Goal: Information Seeking & Learning: Find contact information

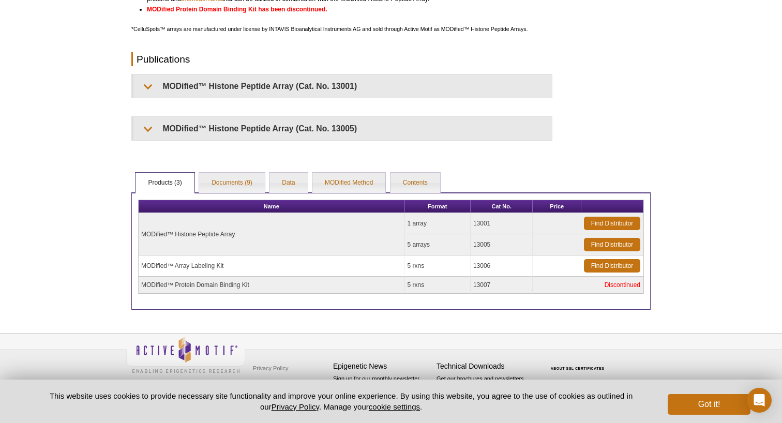
scroll to position [355, 0]
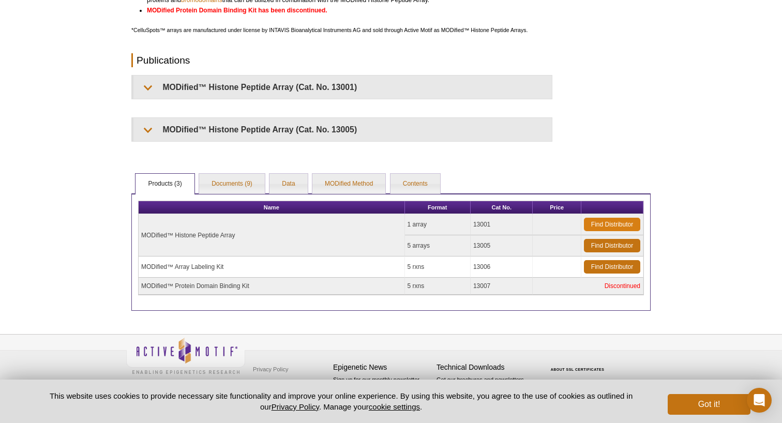
click at [615, 222] on link "Find Distributor" at bounding box center [612, 224] width 56 height 13
click at [586, 220] on link "Find Distributor" at bounding box center [612, 224] width 56 height 13
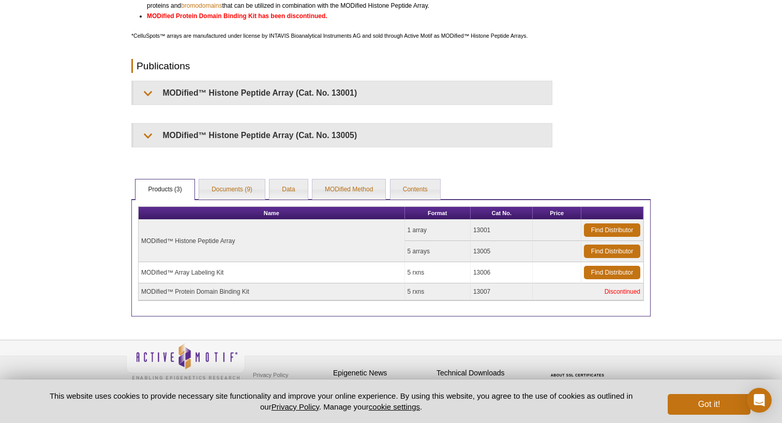
scroll to position [351, 0]
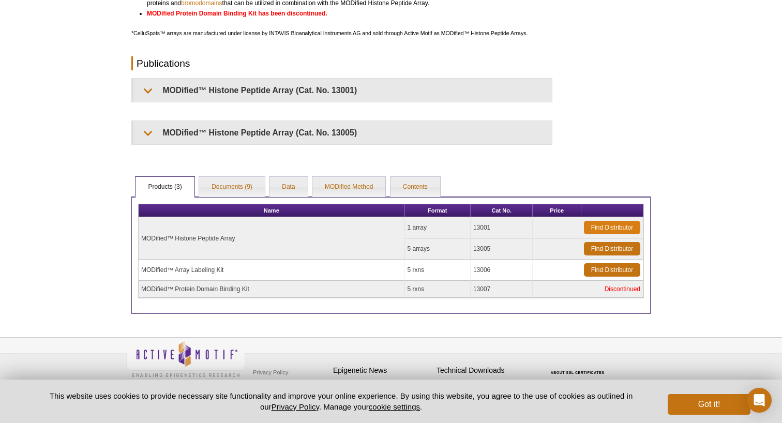
click at [619, 223] on link "Find Distributor" at bounding box center [612, 227] width 56 height 13
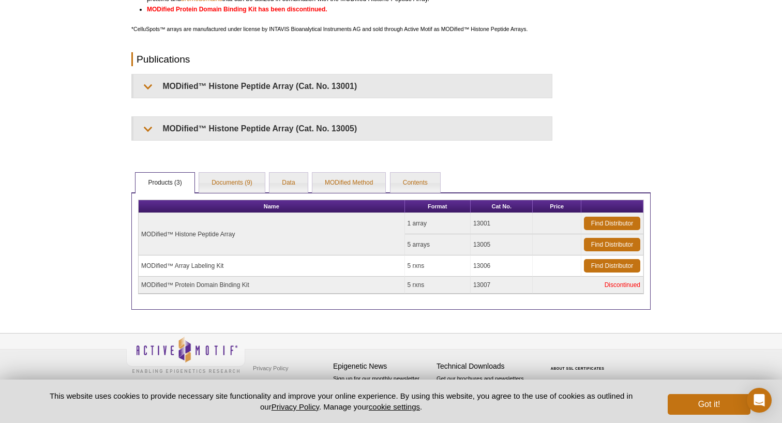
scroll to position [355, 0]
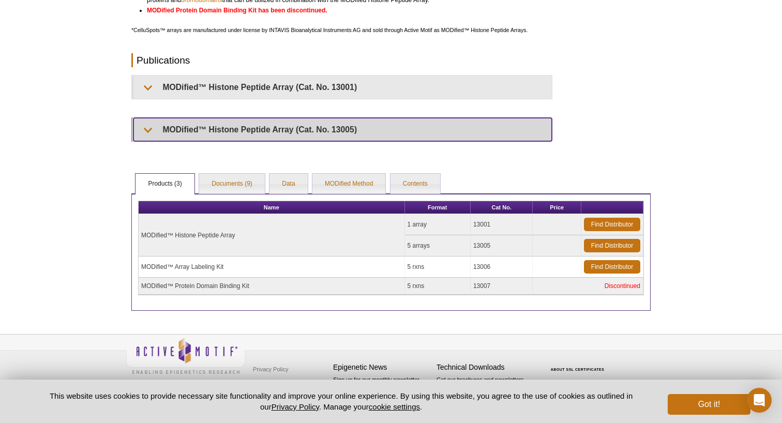
click at [147, 129] on summary "MODified™ Histone Peptide Array (Cat. No. 13005)" at bounding box center [342, 129] width 418 height 23
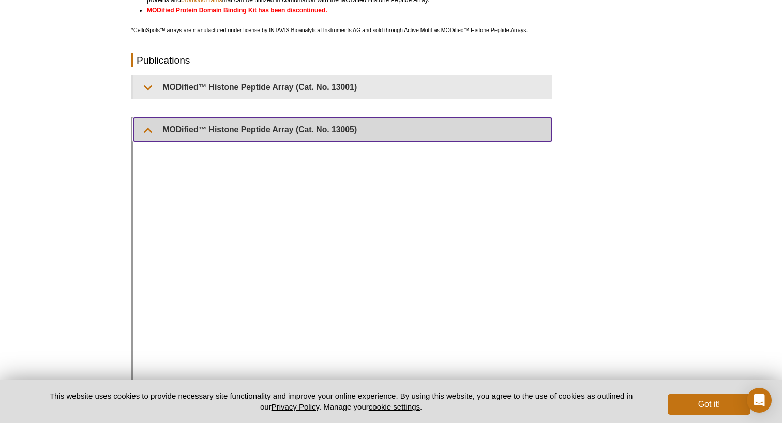
click at [147, 129] on summary "MODified™ Histone Peptide Array (Cat. No. 13005)" at bounding box center [342, 129] width 418 height 23
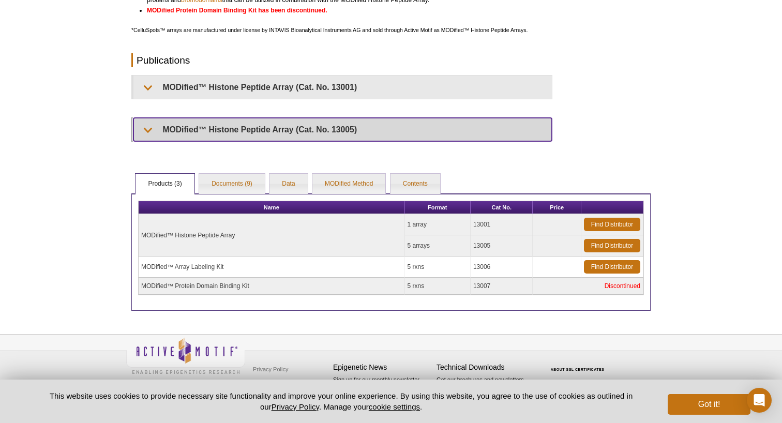
click at [147, 129] on summary "MODified™ Histone Peptide Array (Cat. No. 13005)" at bounding box center [342, 129] width 418 height 23
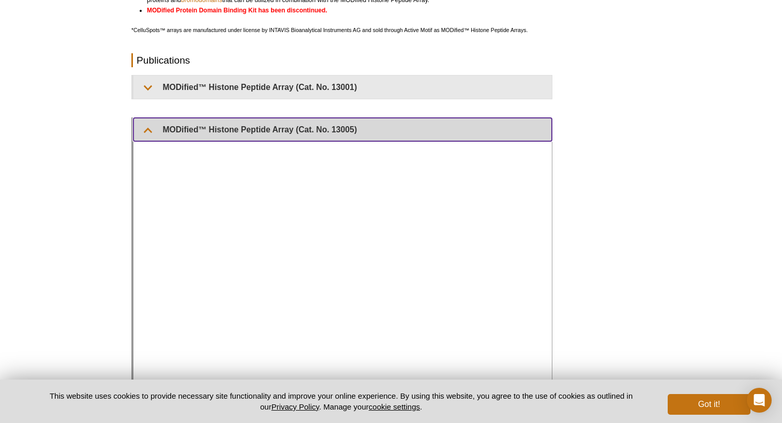
click at [147, 129] on summary "MODified™ Histone Peptide Array (Cat. No. 13005)" at bounding box center [342, 129] width 418 height 23
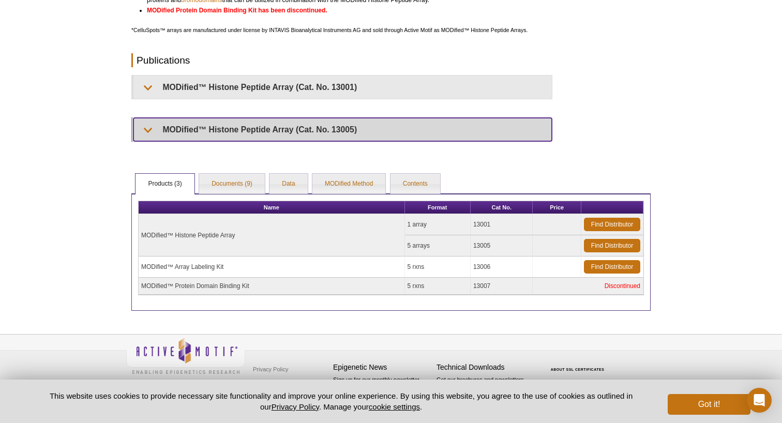
click at [147, 129] on summary "MODified™ Histone Peptide Array (Cat. No. 13005)" at bounding box center [342, 129] width 418 height 23
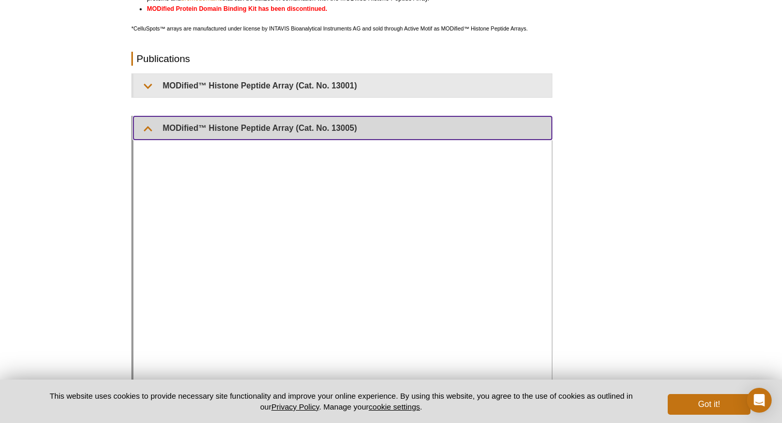
scroll to position [340, 0]
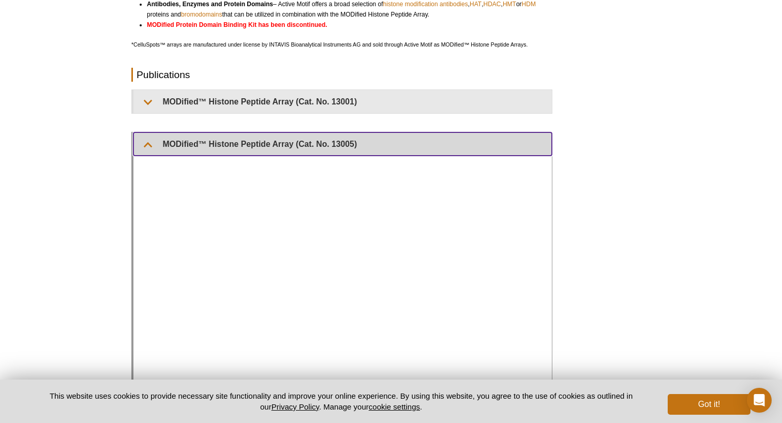
click at [147, 143] on summary "MODified™ Histone Peptide Array (Cat. No. 13005)" at bounding box center [342, 143] width 418 height 23
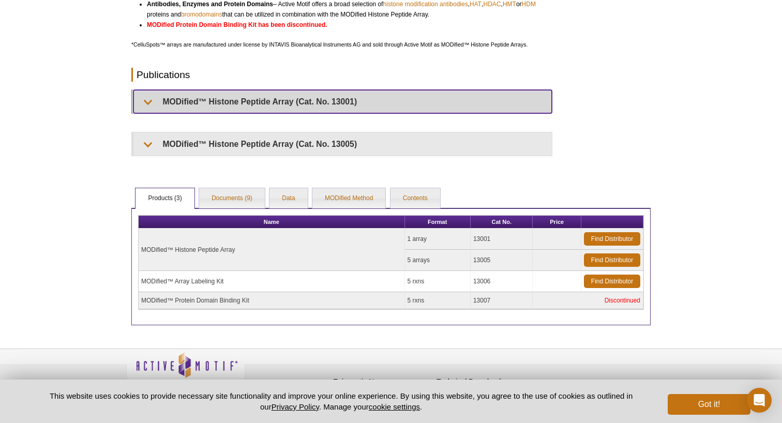
click at [142, 96] on summary "MODified™ Histone Peptide Array (Cat. No. 13001)" at bounding box center [342, 101] width 418 height 23
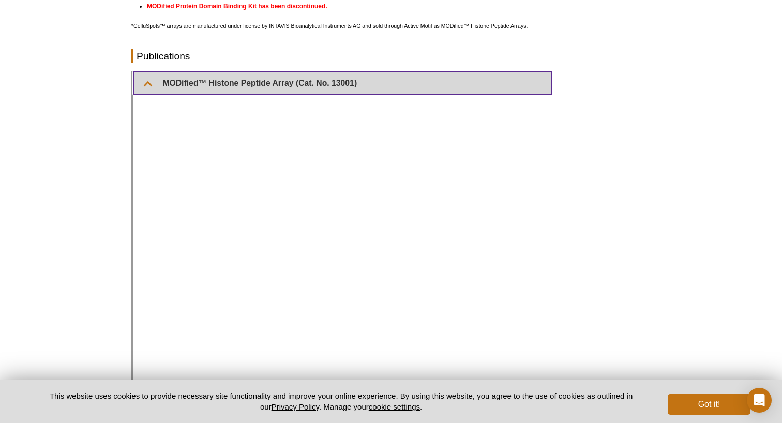
click at [148, 82] on summary "MODified™ Histone Peptide Array (Cat. No. 13001)" at bounding box center [342, 82] width 418 height 23
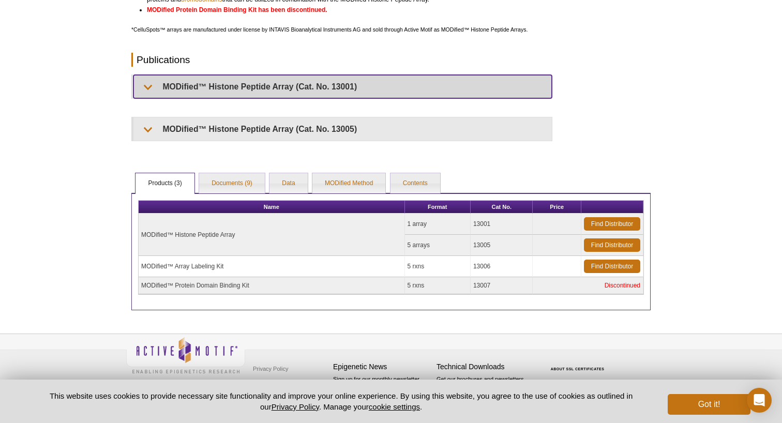
scroll to position [355, 0]
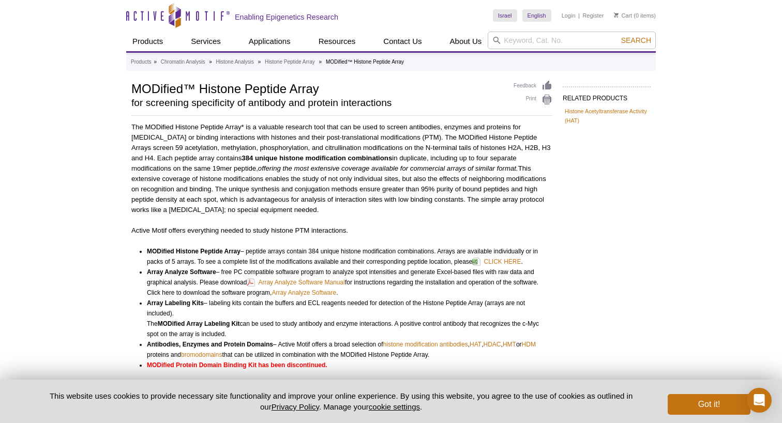
scroll to position [0, 0]
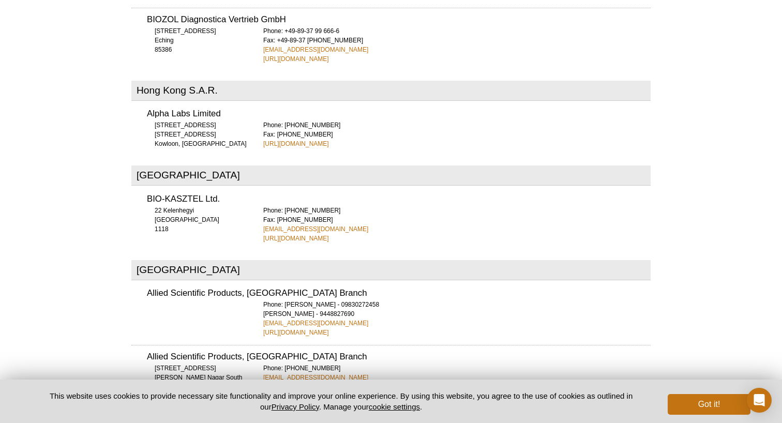
scroll to position [1655, 0]
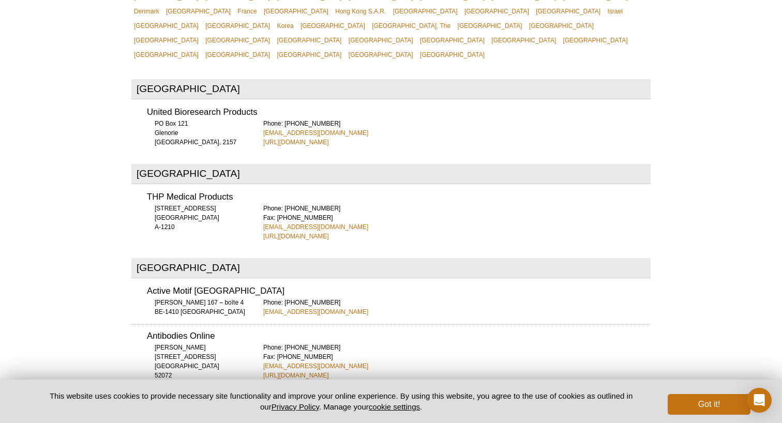
scroll to position [292, 0]
